Goal: Check status: Check status

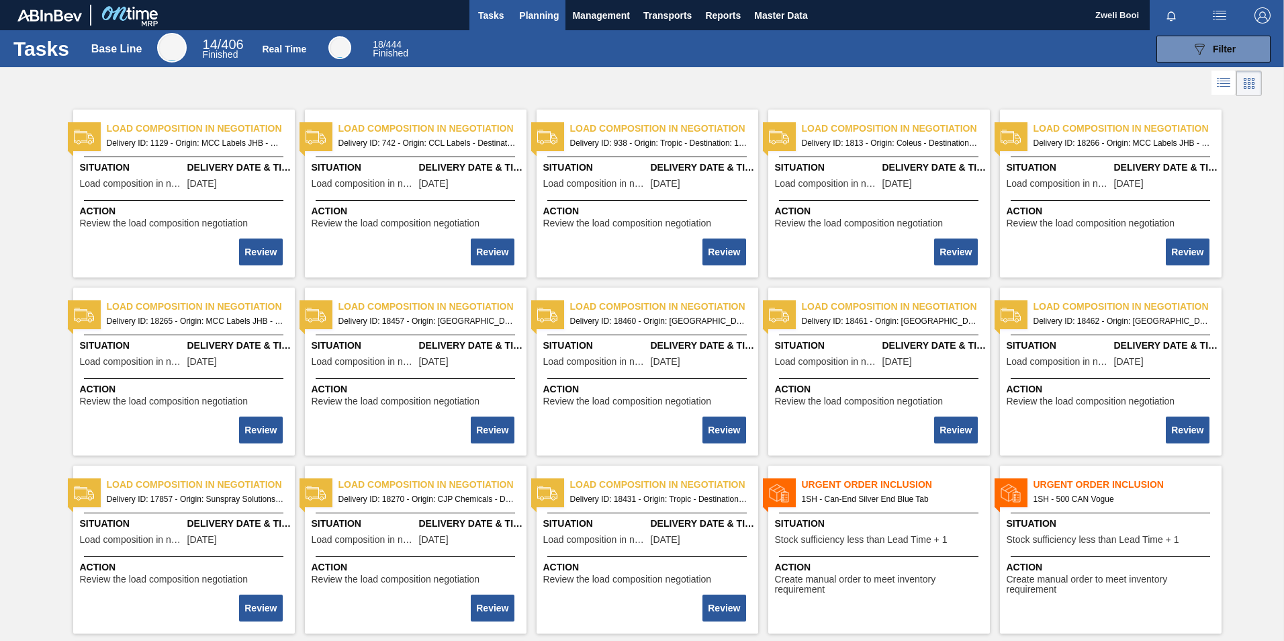
click at [528, 15] on span "Planning" at bounding box center [539, 15] width 40 height 16
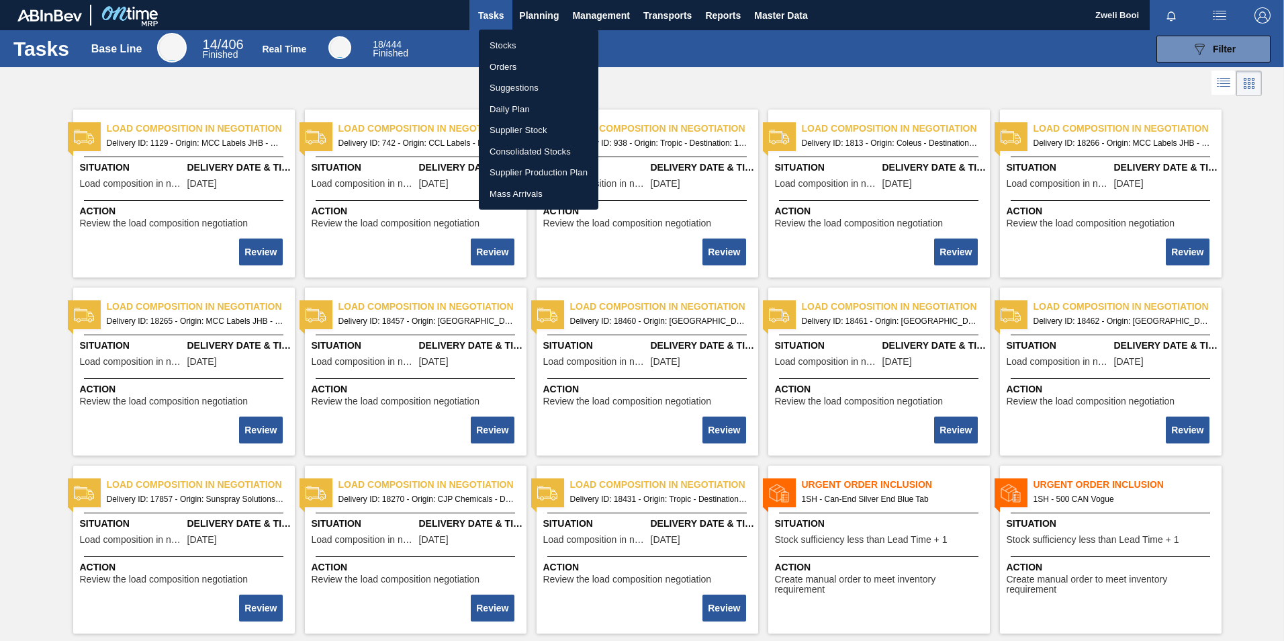
click at [521, 40] on li "Stocks" at bounding box center [539, 45] width 120 height 21
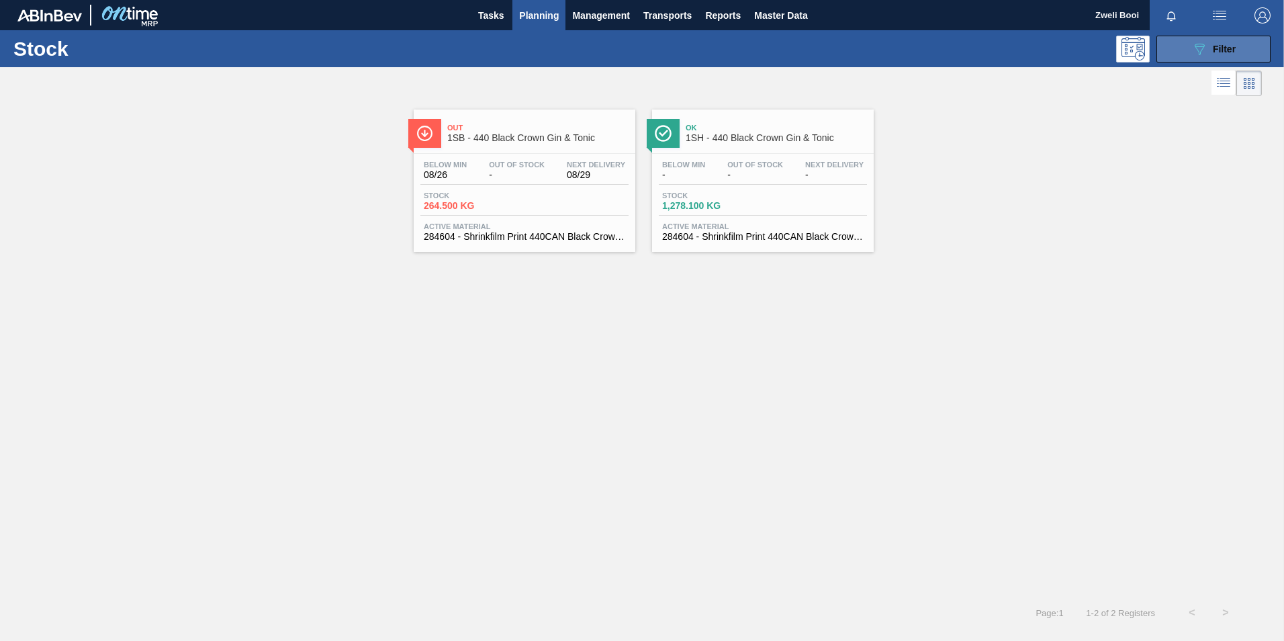
click at [1175, 48] on button "089F7B8B-B2A5-4AFE-B5C0-19BA573D28AC Filter" at bounding box center [1214, 49] width 114 height 27
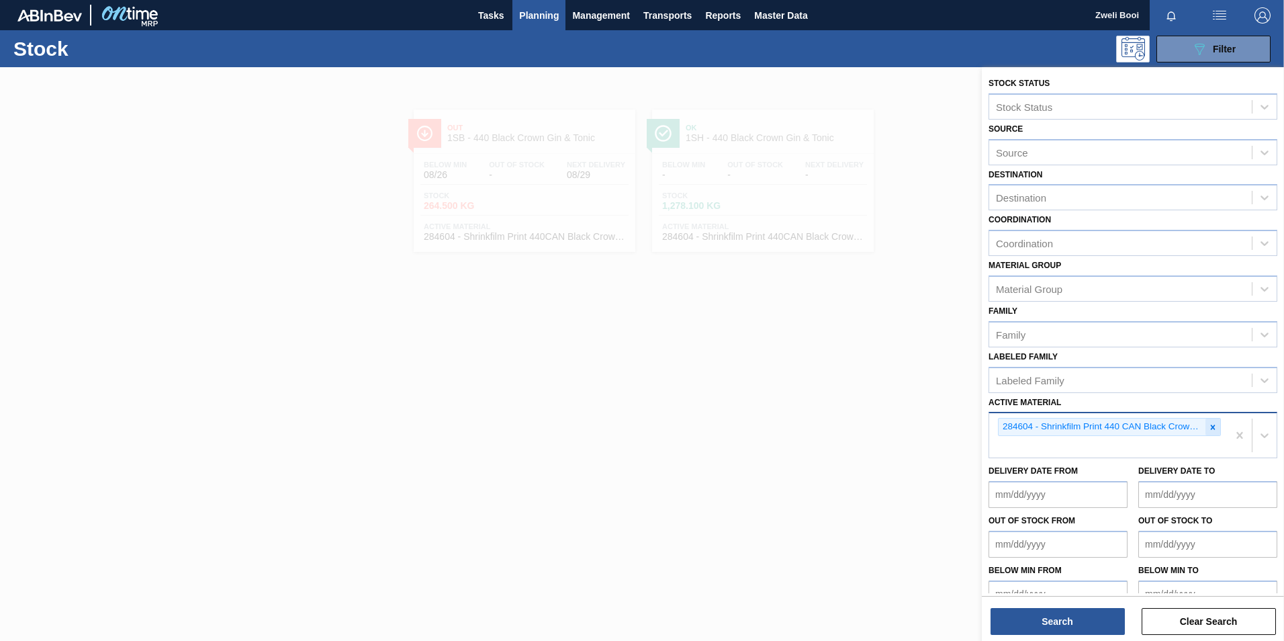
click at [1215, 429] on icon at bounding box center [1212, 426] width 9 height 9
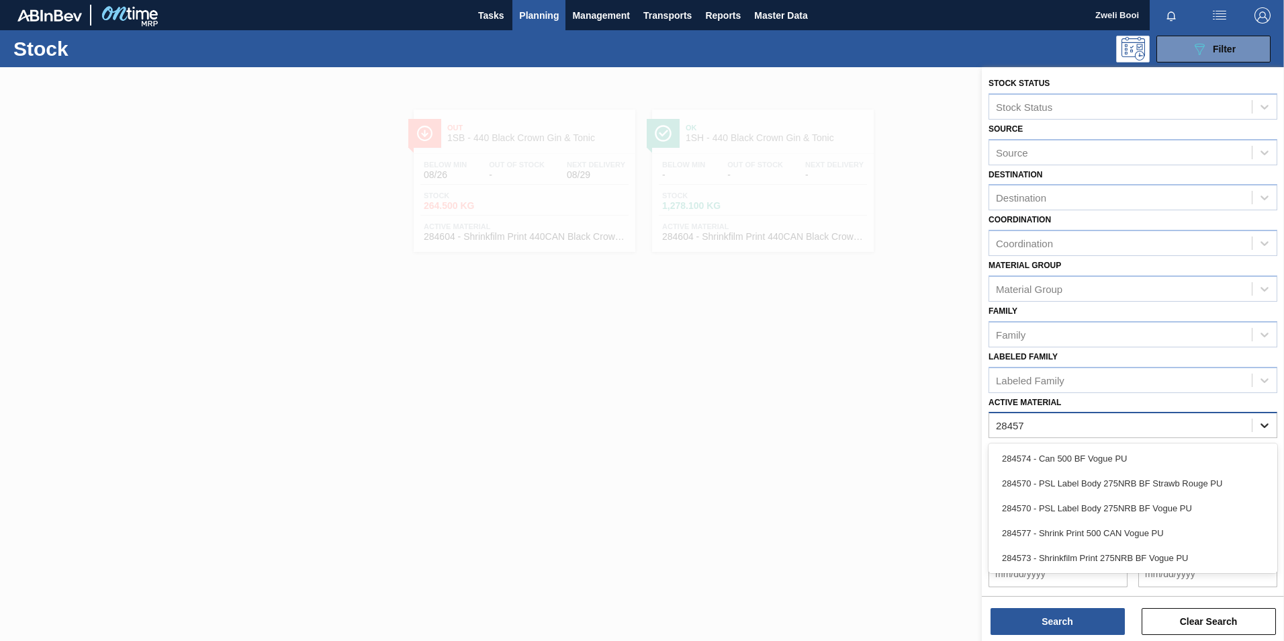
type Material "284570"
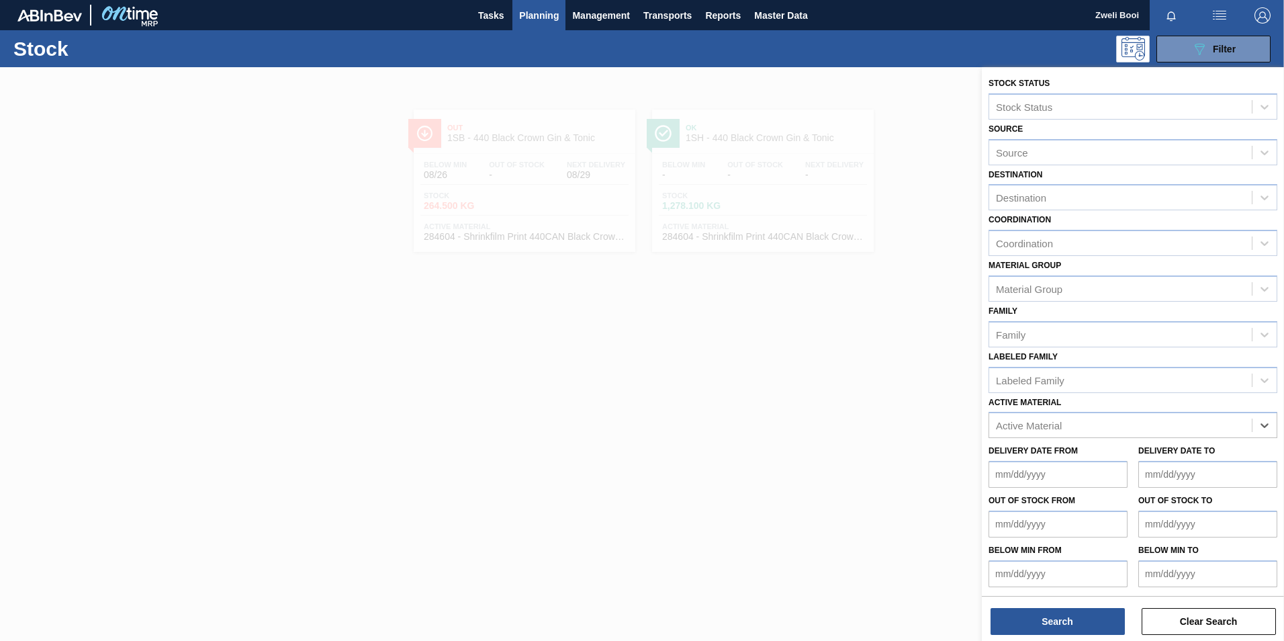
click at [1057, 424] on div "Active Material" at bounding box center [1120, 425] width 263 height 19
type Material "284569"
click at [1029, 426] on div "Active Material" at bounding box center [1029, 425] width 66 height 11
type Material "284569"
click at [1091, 629] on button "Search" at bounding box center [1058, 621] width 134 height 27
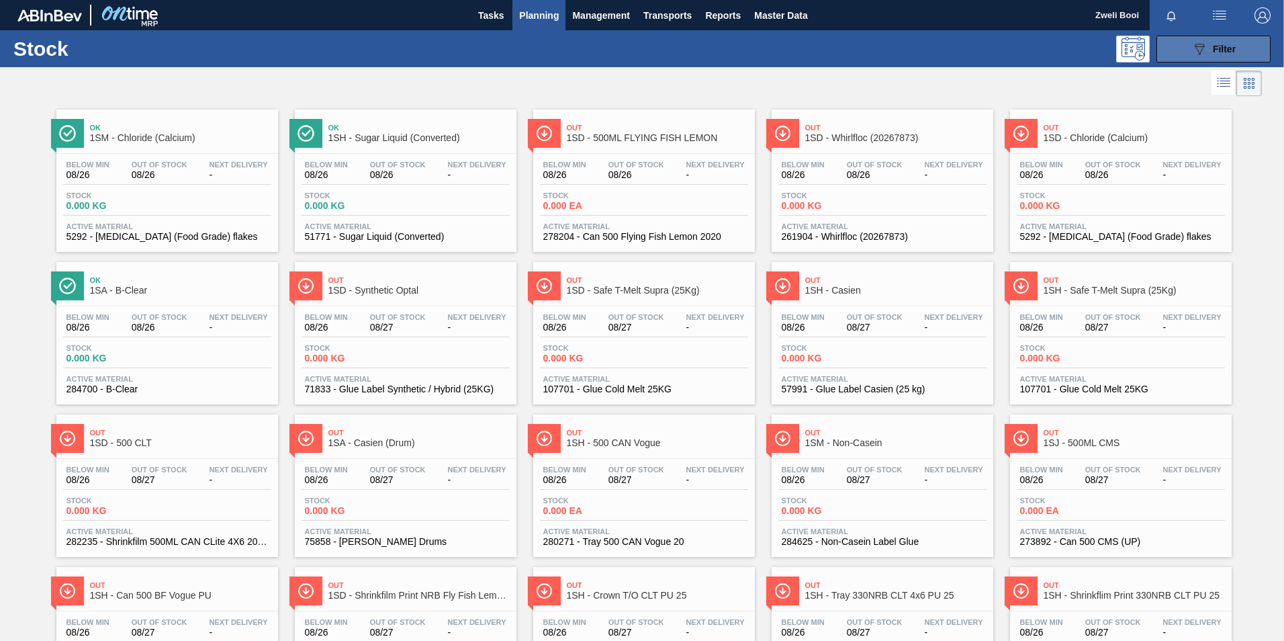
click at [1196, 45] on icon "089F7B8B-B2A5-4AFE-B5C0-19BA573D28AC" at bounding box center [1199, 49] width 16 height 16
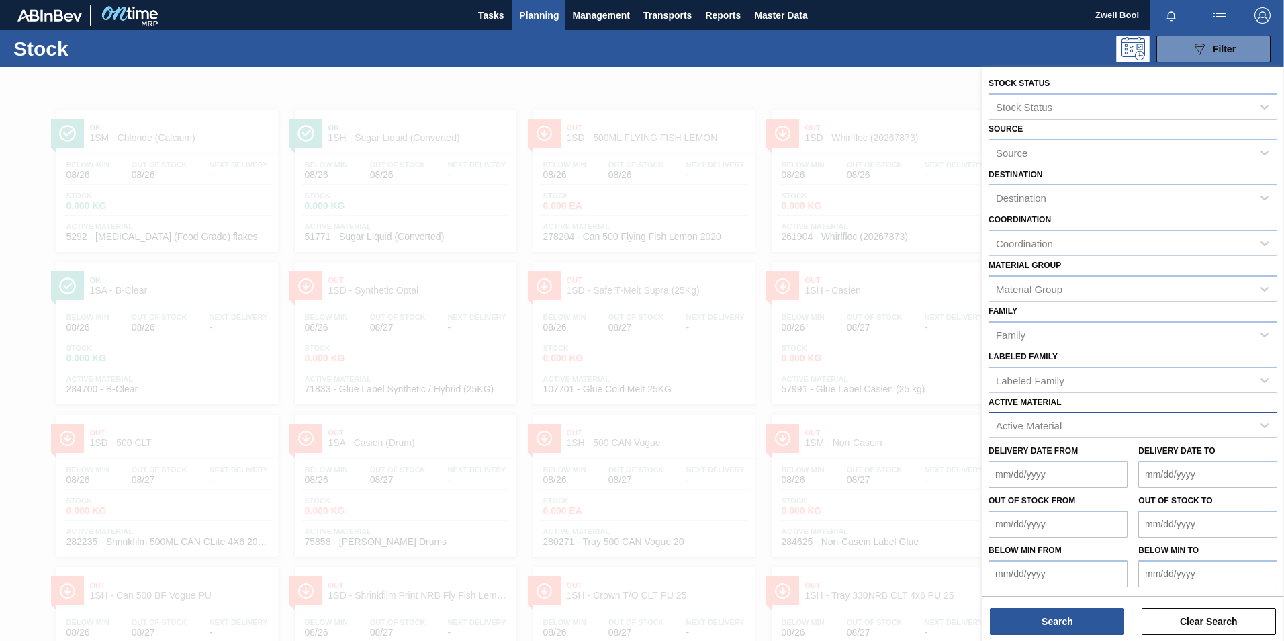
click at [1009, 421] on div "Active Material" at bounding box center [1029, 425] width 66 height 11
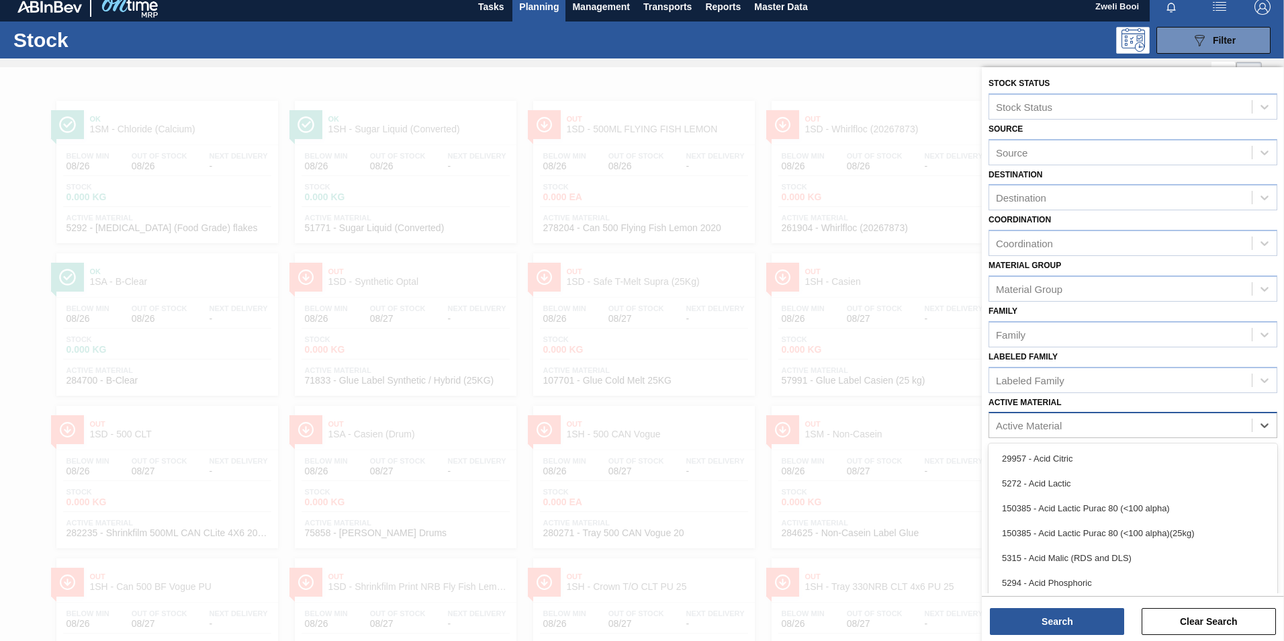
scroll to position [9, 0]
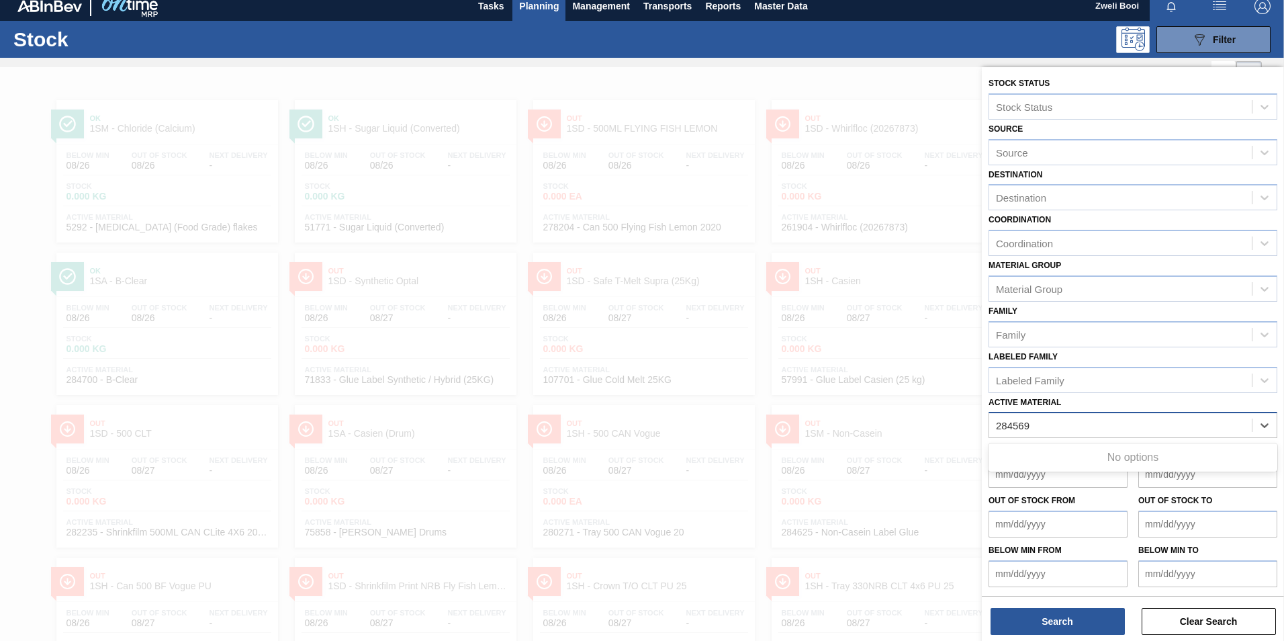
type Material "284569"
